Goal: Information Seeking & Learning: Learn about a topic

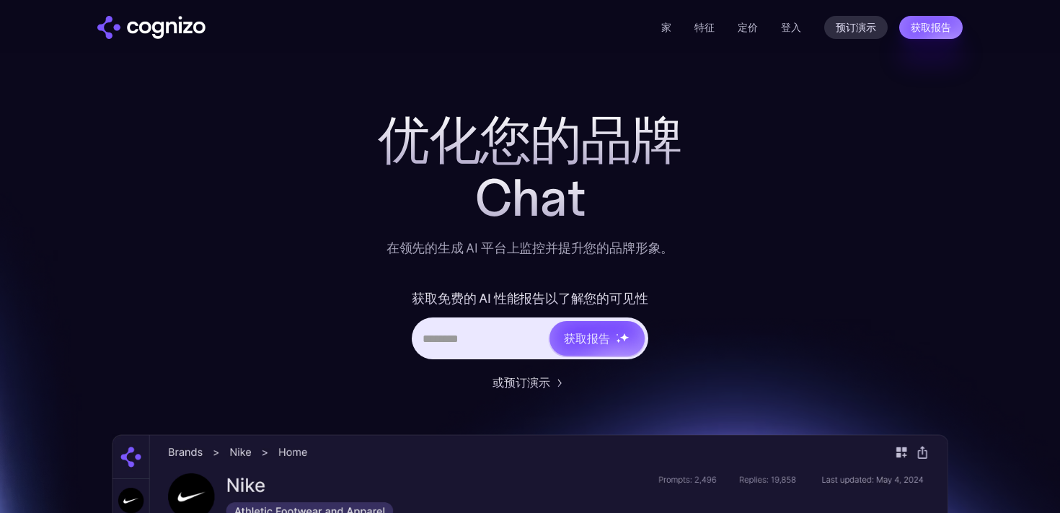
click at [750, 216] on div "Chat" at bounding box center [530, 198] width 577 height 58
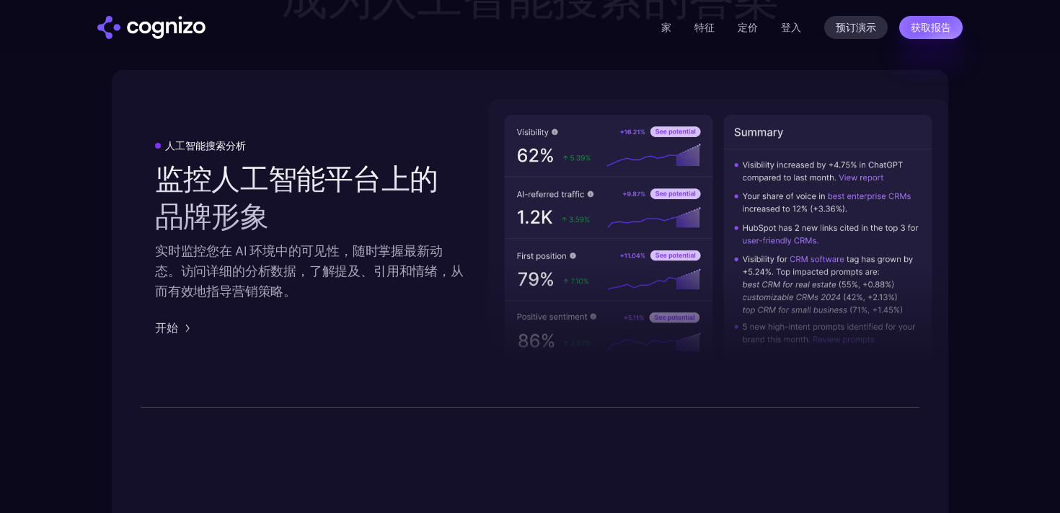
scroll to position [2281, 0]
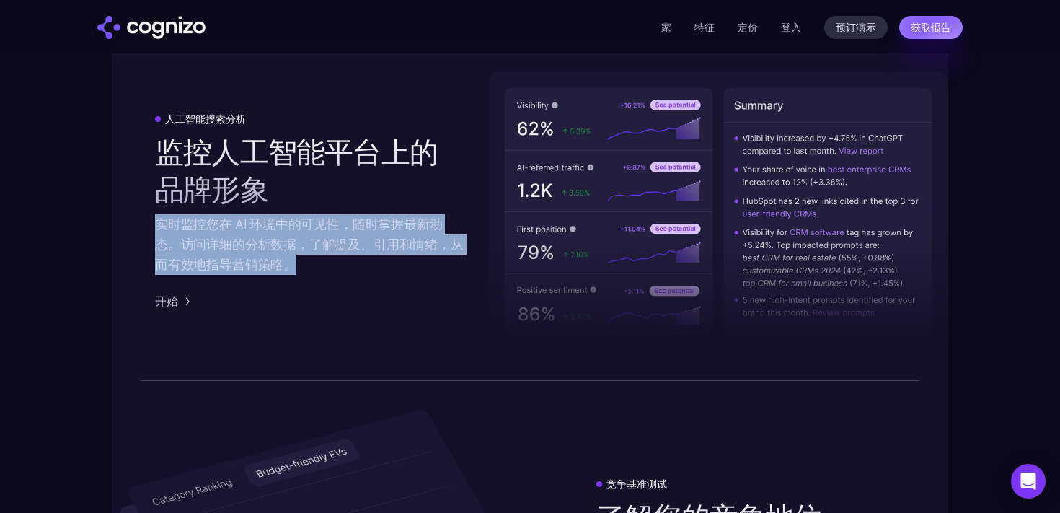
drag, startPoint x: 158, startPoint y: 226, endPoint x: 306, endPoint y: 263, distance: 153.2
click at [306, 263] on div "实时监控您在 AI 环境中的可见性，随时掌握最新动态。访问详细的分析数据，了解提及、引用和情绪，从而有效地指导营销策略。" at bounding box center [309, 244] width 309 height 61
copy font "实时监控您在 AI 环境中的可见性，随时掌握最新动态。访问详细的分析数据，了解提及、引用和情绪，从而有效地指导营销策略。"
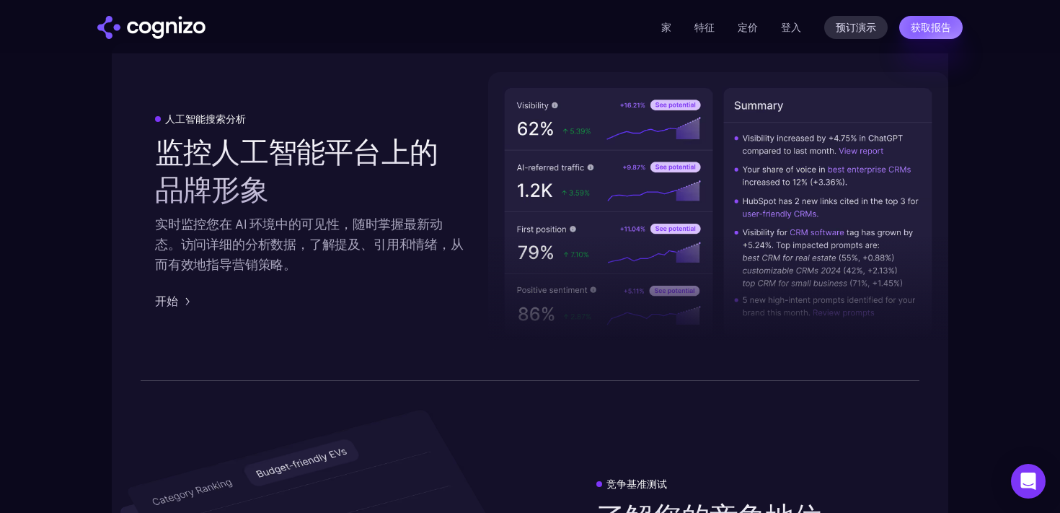
click at [420, 300] on div "人工智能搜索分析 监控人工智能平台上的品牌形象 实时监控您在 AI 环境中的可见性，随时掌握最新动态。访问详细的分析数据，了解提及、引用和情绪，从而有效地指导…" at bounding box center [309, 211] width 309 height 196
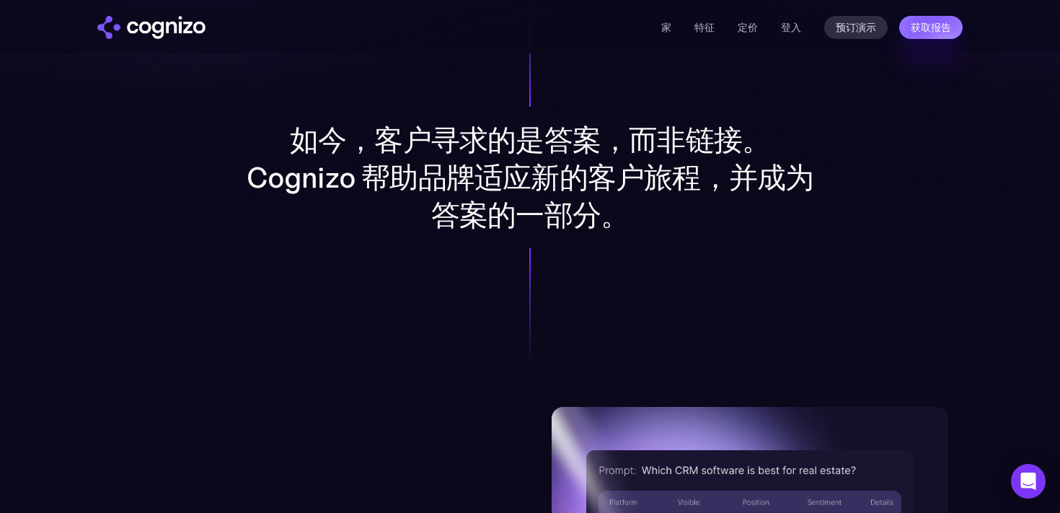
scroll to position [1154, 0]
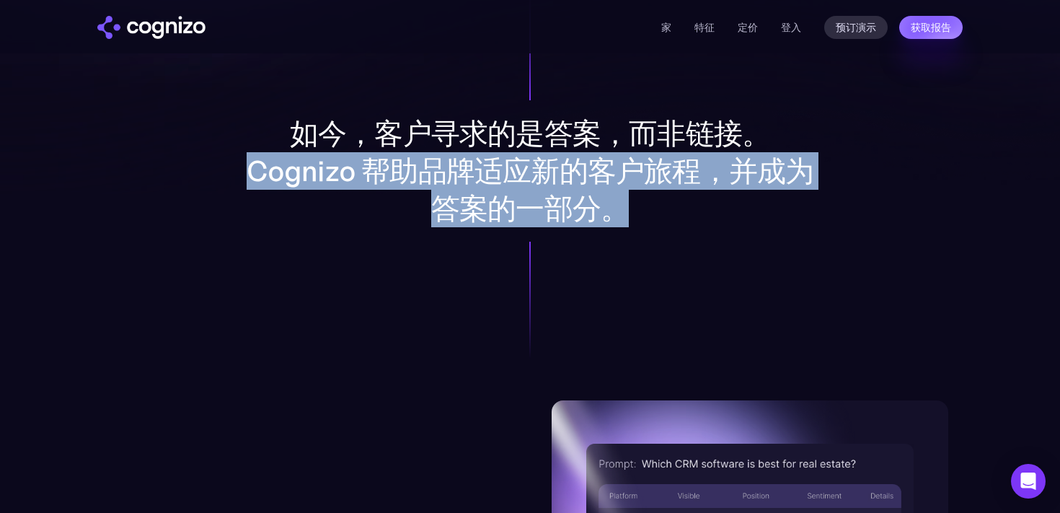
drag, startPoint x: 247, startPoint y: 172, endPoint x: 651, endPoint y: 223, distance: 407.0
click at [651, 223] on p "如今，客户寻求的是答案，而非链接。Cognizo 帮助品牌适应新的客户旅程，并成为答案的一部分。" at bounding box center [530, 171] width 577 height 112
copy font "Cognizo 帮助品牌适应新的客户旅程，并成为答案的一部分。"
click at [670, 26] on font "家" at bounding box center [666, 27] width 10 height 13
click at [709, 25] on font "特征" at bounding box center [704, 27] width 20 height 13
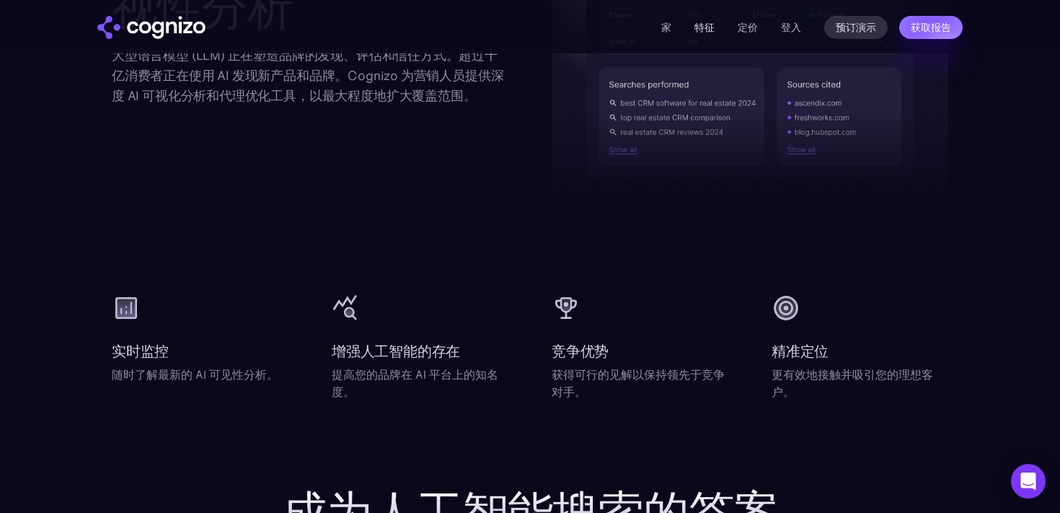
scroll to position [1940, 0]
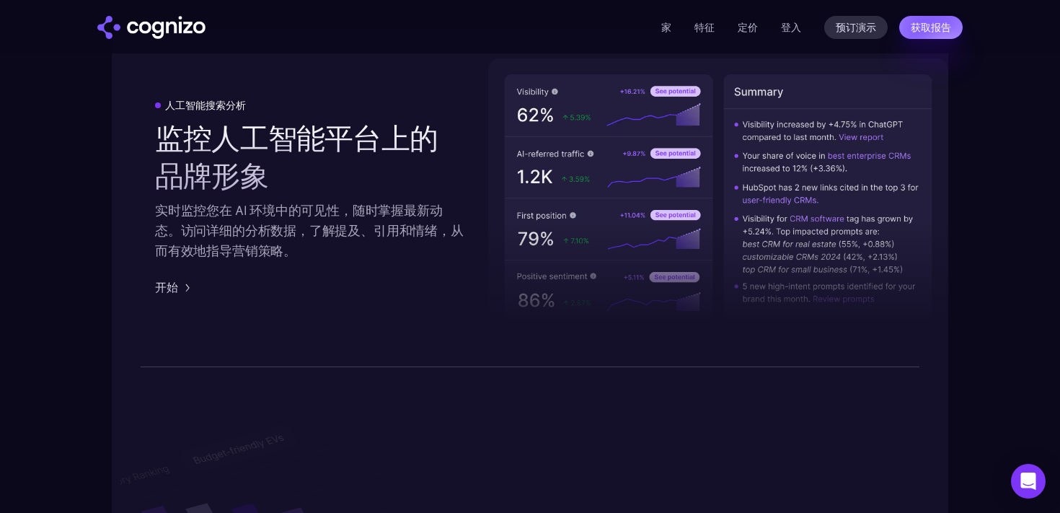
scroll to position [2312, 0]
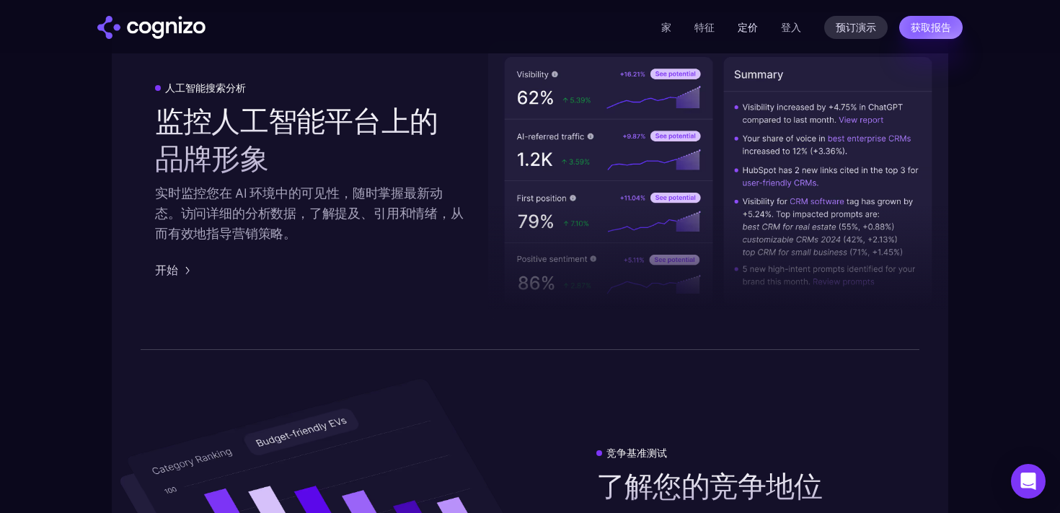
click at [745, 24] on font "定价" at bounding box center [748, 27] width 20 height 13
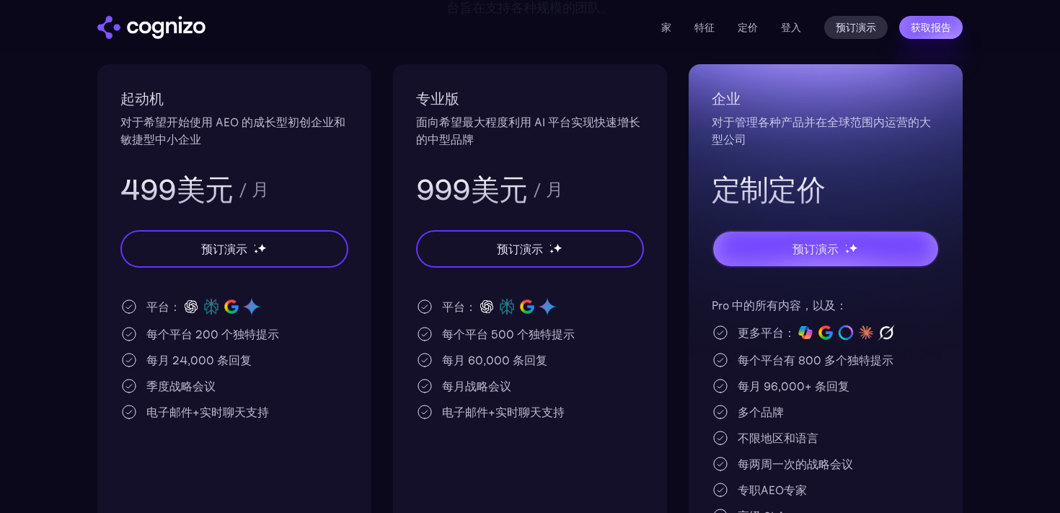
scroll to position [329, 0]
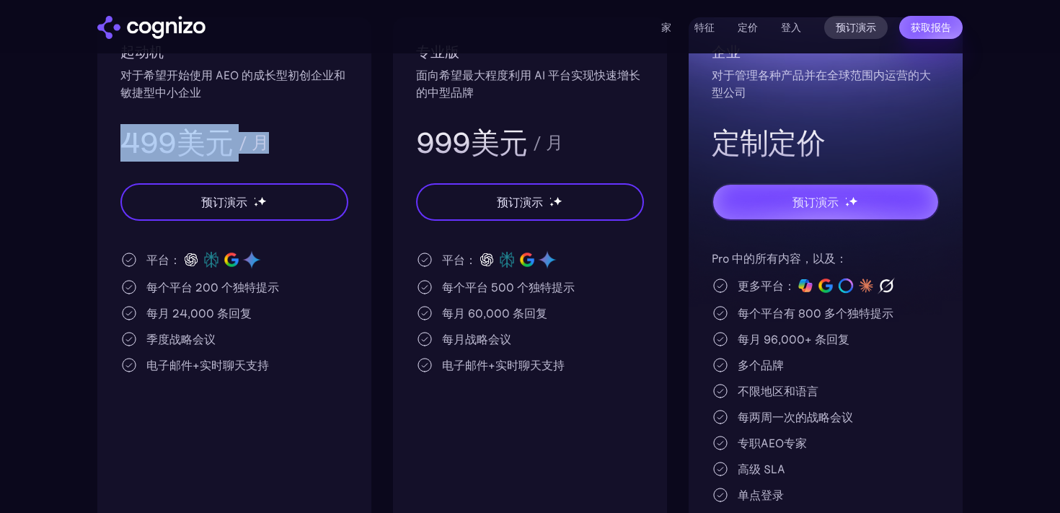
drag, startPoint x: 276, startPoint y: 146, endPoint x: 123, endPoint y: 135, distance: 153.2
click at [123, 135] on div "499美元 / 月" at bounding box center [234, 142] width 228 height 37
copy div "499美元 / 月"
